Goal: Entertainment & Leisure: Consume media (video, audio)

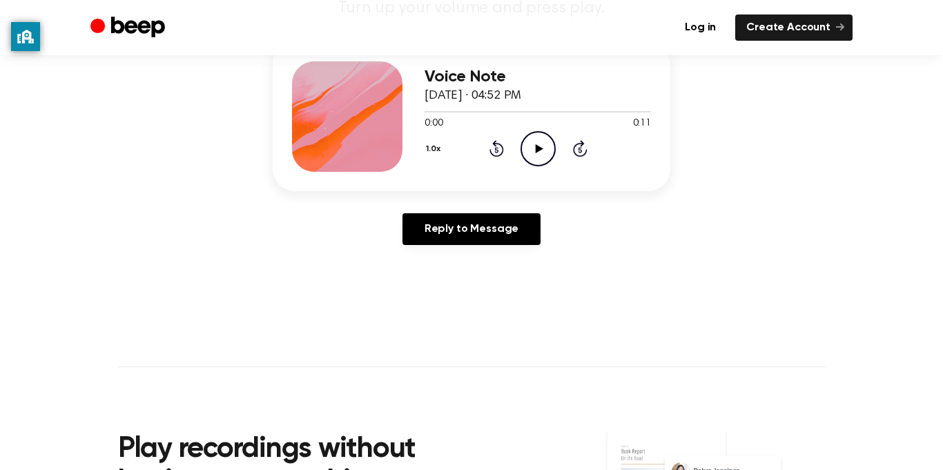
click at [541, 151] on icon "Play Audio" at bounding box center [538, 148] width 35 height 35
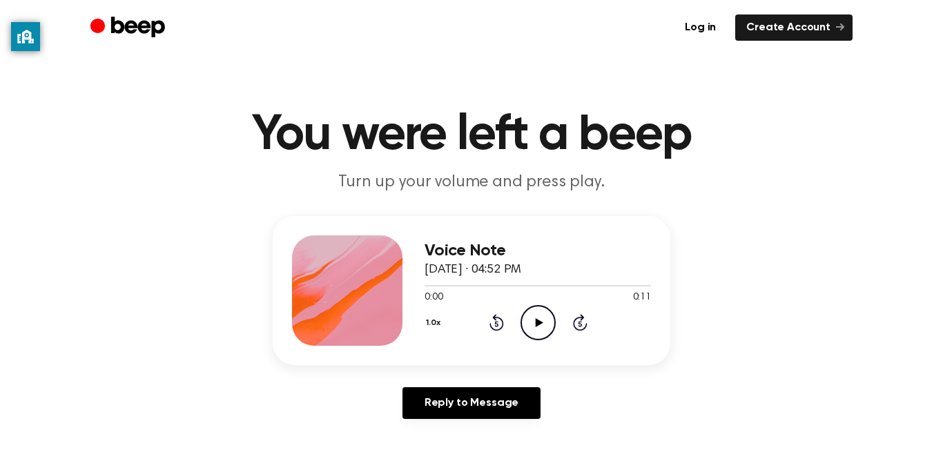
click at [532, 320] on icon "Play Audio" at bounding box center [538, 322] width 35 height 35
click at [537, 325] on icon at bounding box center [539, 322] width 8 height 9
click at [530, 323] on icon "Play Audio" at bounding box center [538, 322] width 35 height 35
click at [543, 324] on icon "Pause Audio" at bounding box center [538, 322] width 35 height 35
click at [541, 329] on icon "Play Audio" at bounding box center [538, 322] width 35 height 35
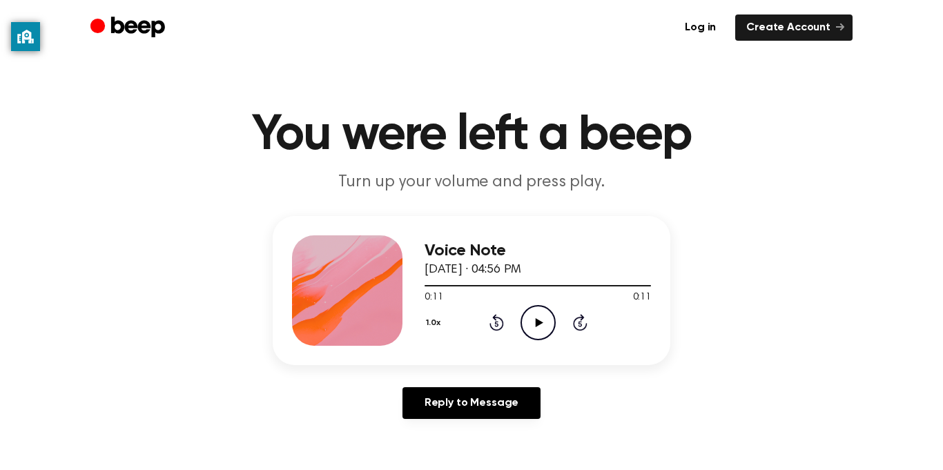
click at [533, 316] on icon "Play Audio" at bounding box center [538, 322] width 35 height 35
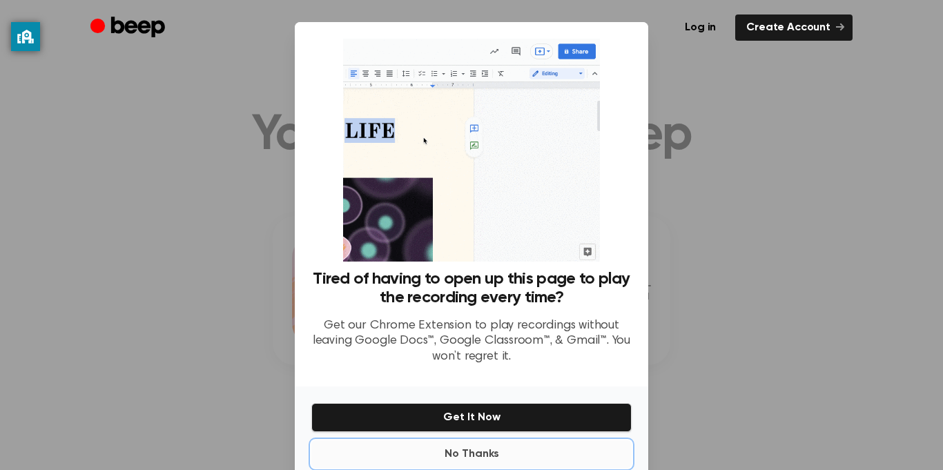
click at [495, 445] on button "No Thanks" at bounding box center [471, 455] width 320 height 28
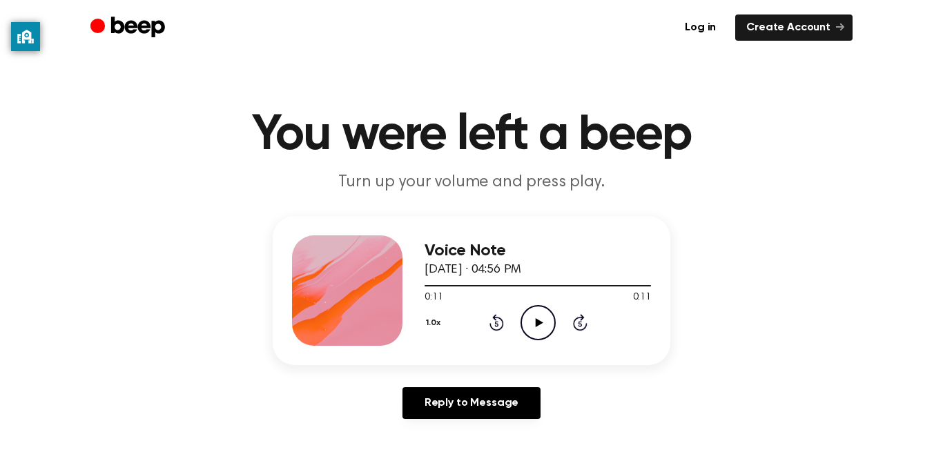
click at [541, 334] on icon "Play Audio" at bounding box center [538, 322] width 35 height 35
click at [548, 323] on icon "Pause Audio" at bounding box center [538, 322] width 35 height 35
click at [497, 324] on icon at bounding box center [496, 325] width 3 height 6
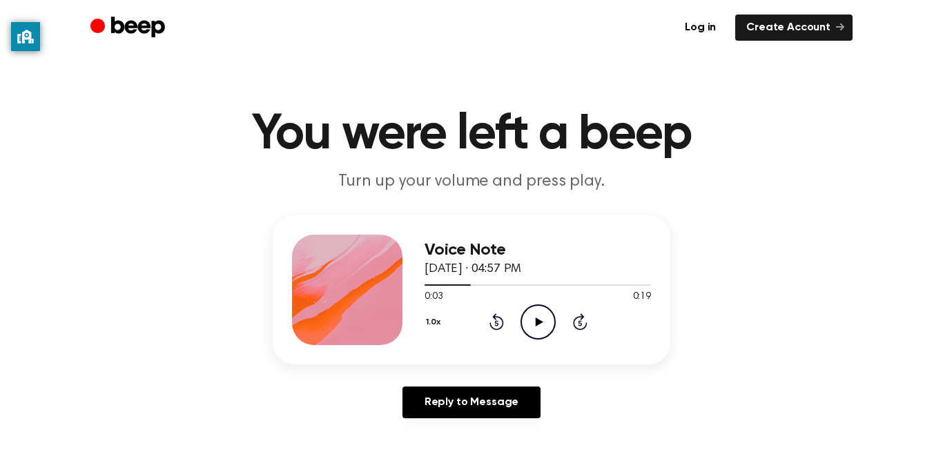
scroll to position [6, 0]
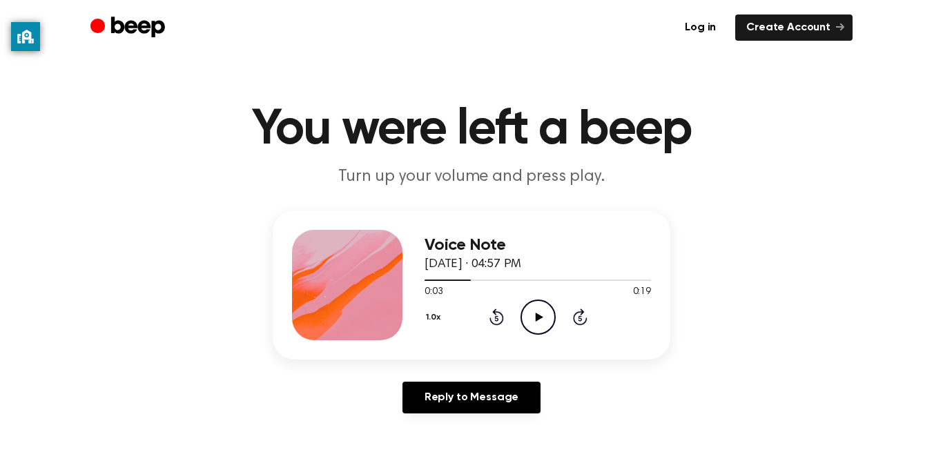
click at [499, 323] on icon "Rewind 5 seconds" at bounding box center [496, 317] width 15 height 18
click at [501, 319] on icon "Rewind 5 seconds" at bounding box center [496, 317] width 15 height 18
click at [497, 318] on icon at bounding box center [496, 319] width 3 height 6
click at [552, 315] on icon "Play Audio" at bounding box center [538, 317] width 35 height 35
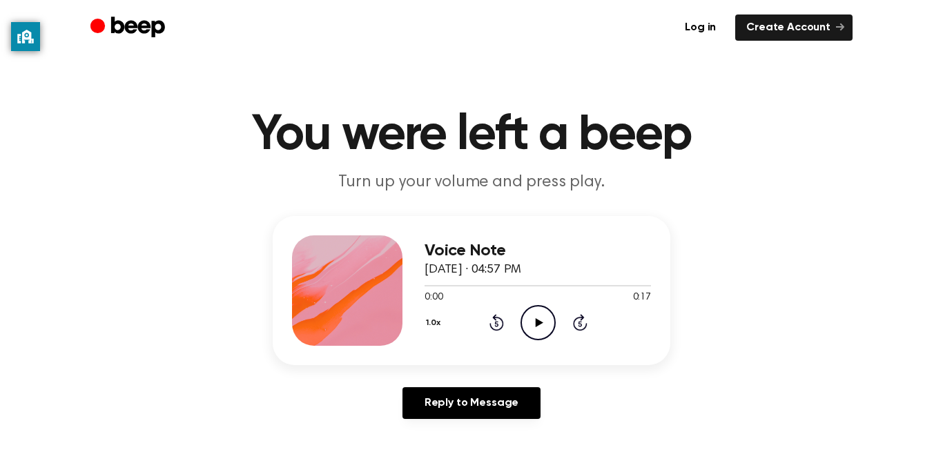
click at [540, 317] on icon "Play Audio" at bounding box center [538, 322] width 35 height 35
click at [535, 335] on icon "Play Audio" at bounding box center [538, 322] width 35 height 35
click at [528, 325] on icon "Play Audio" at bounding box center [538, 322] width 35 height 35
click at [536, 321] on icon at bounding box center [539, 322] width 8 height 9
click at [549, 330] on icon "Play Audio" at bounding box center [538, 322] width 35 height 35
